Goal: Book appointment/travel/reservation

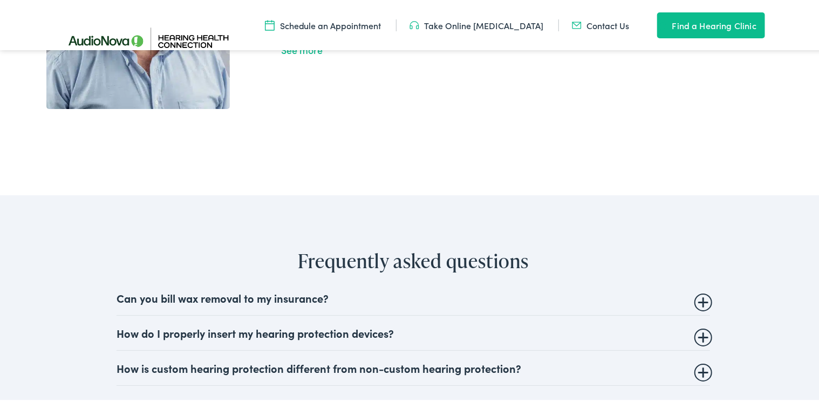
scroll to position [2354, 0]
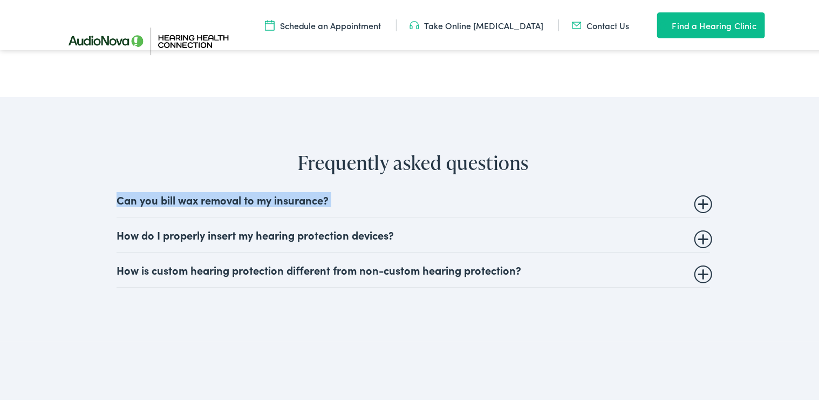
click at [700, 205] on details "Can you bill wax removal to my insurance? Audiologist and Hearing Care provider…" at bounding box center [414, 198] width 594 height 35
click at [700, 205] on summary "Can you bill wax removal to my insurance?" at bounding box center [414, 198] width 594 height 13
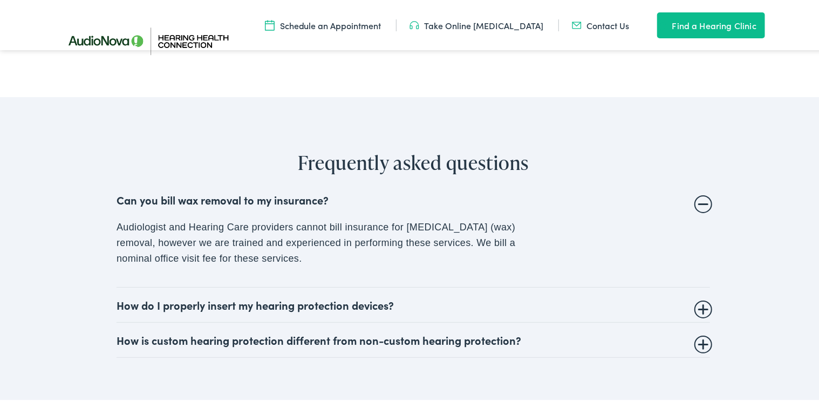
click at [701, 309] on details "How do I properly insert my hearing protection devices? Some hearing protection…" at bounding box center [414, 303] width 594 height 35
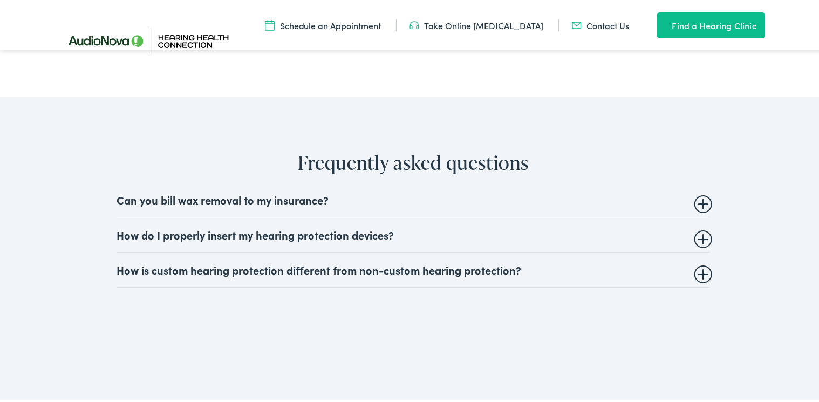
click at [700, 235] on summary "How do I properly insert my hearing protection devices?" at bounding box center [414, 233] width 594 height 13
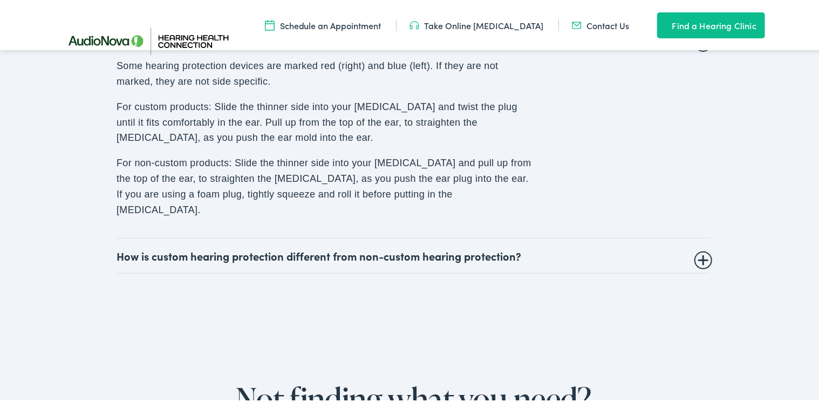
scroll to position [2649, 0]
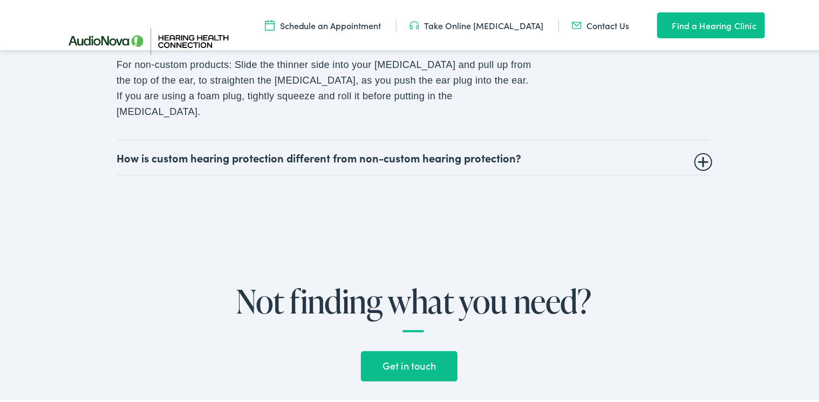
click at [697, 149] on summary "How is custom hearing protection different from non-custom hearing protection?" at bounding box center [414, 155] width 594 height 13
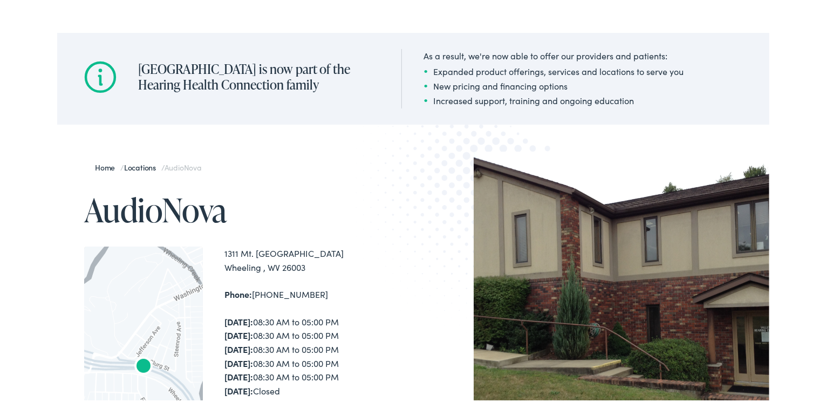
scroll to position [0, 0]
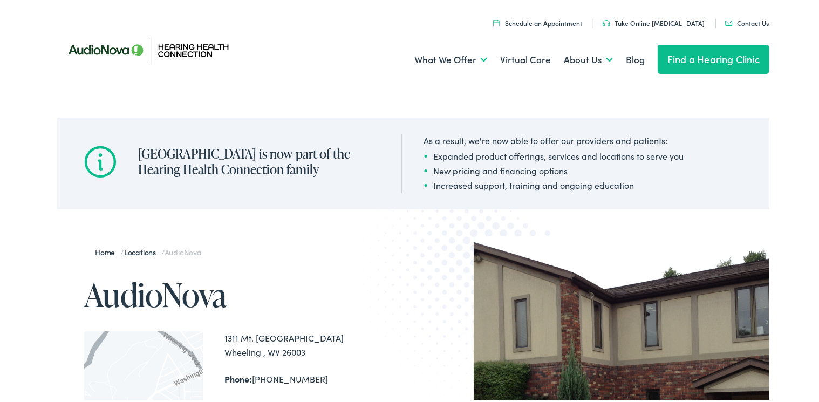
click at [704, 58] on link "Find a Hearing Clinic" at bounding box center [714, 57] width 112 height 29
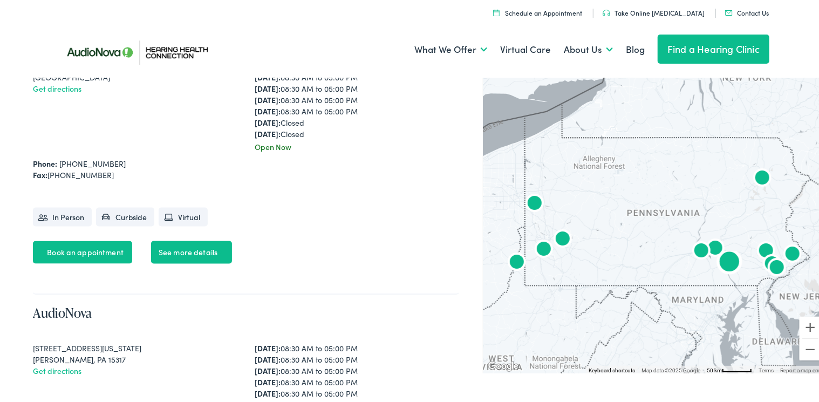
scroll to position [981, 0]
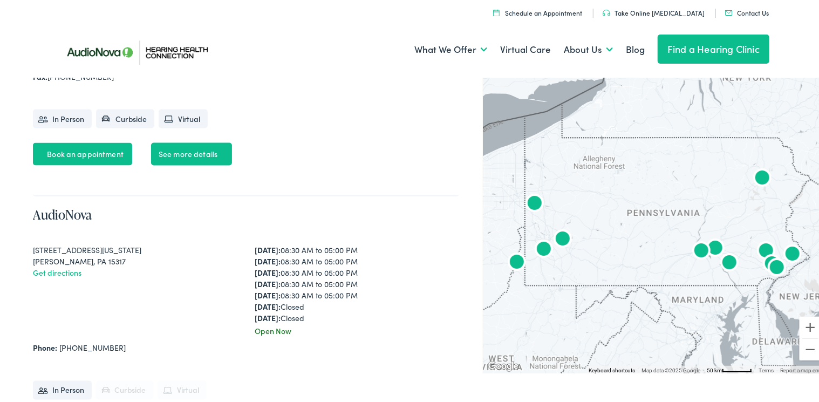
drag, startPoint x: 680, startPoint y: 195, endPoint x: 603, endPoint y: 185, distance: 77.3
click at [603, 185] on div at bounding box center [655, 222] width 344 height 299
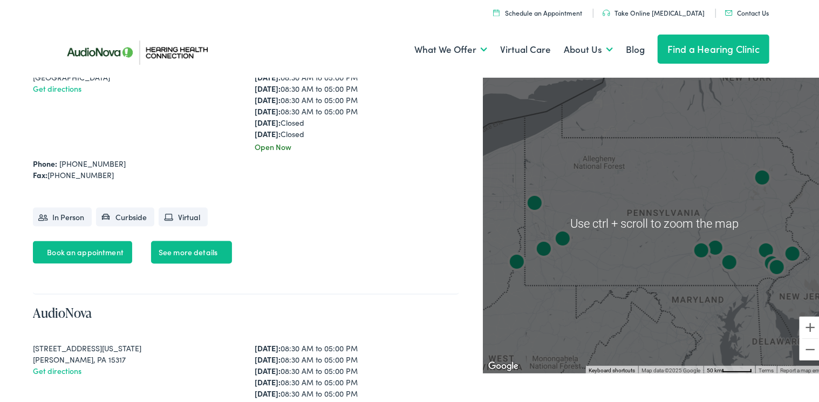
scroll to position [686, 0]
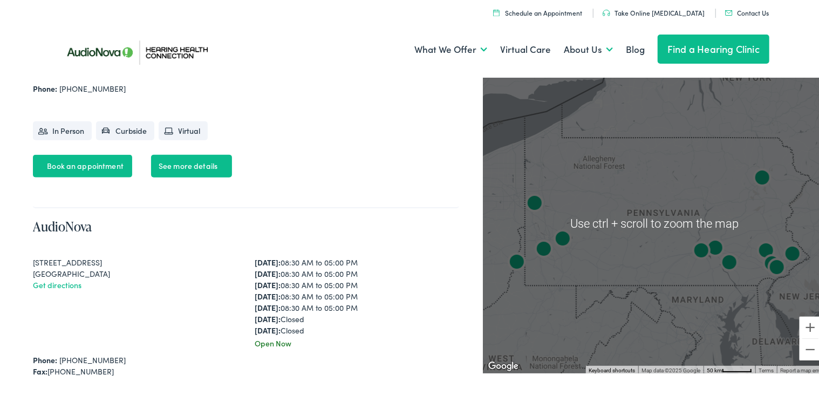
click at [641, 182] on div at bounding box center [655, 222] width 344 height 299
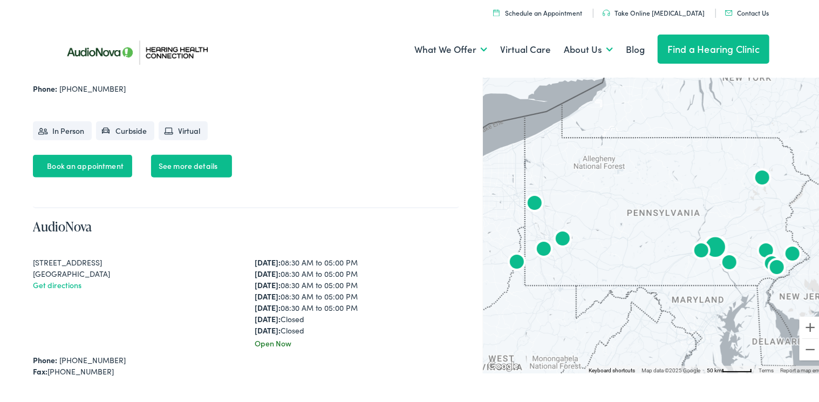
click at [359, 172] on ul "Book an appointment See more details" at bounding box center [246, 168] width 426 height 31
